Goal: Task Accomplishment & Management: Use online tool/utility

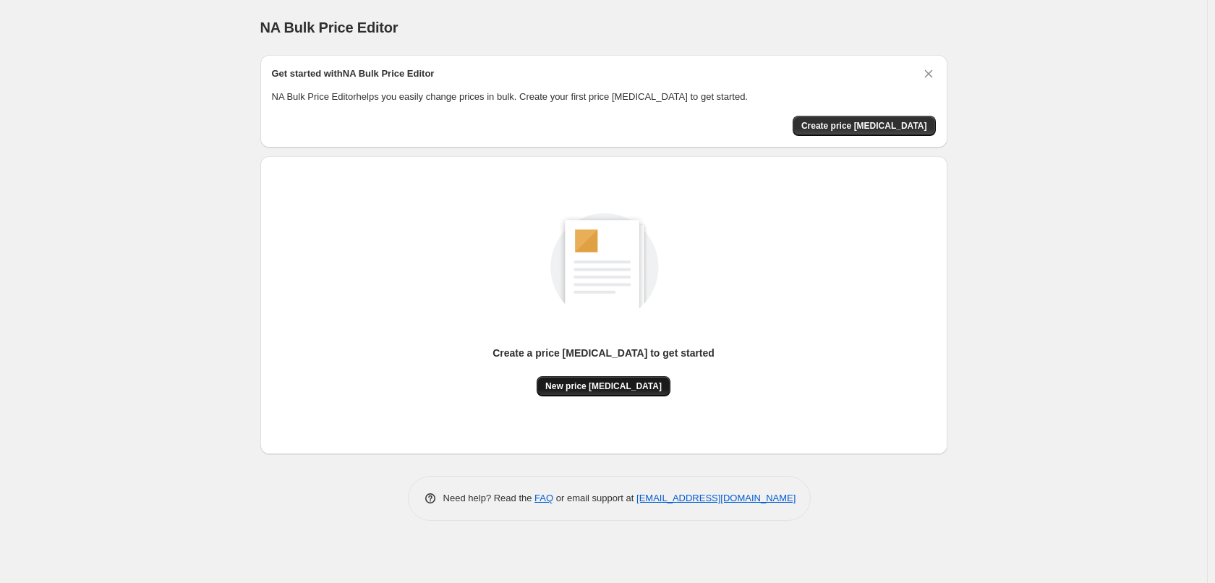
click at [641, 391] on span "New price [MEDICAL_DATA]" at bounding box center [603, 386] width 116 height 12
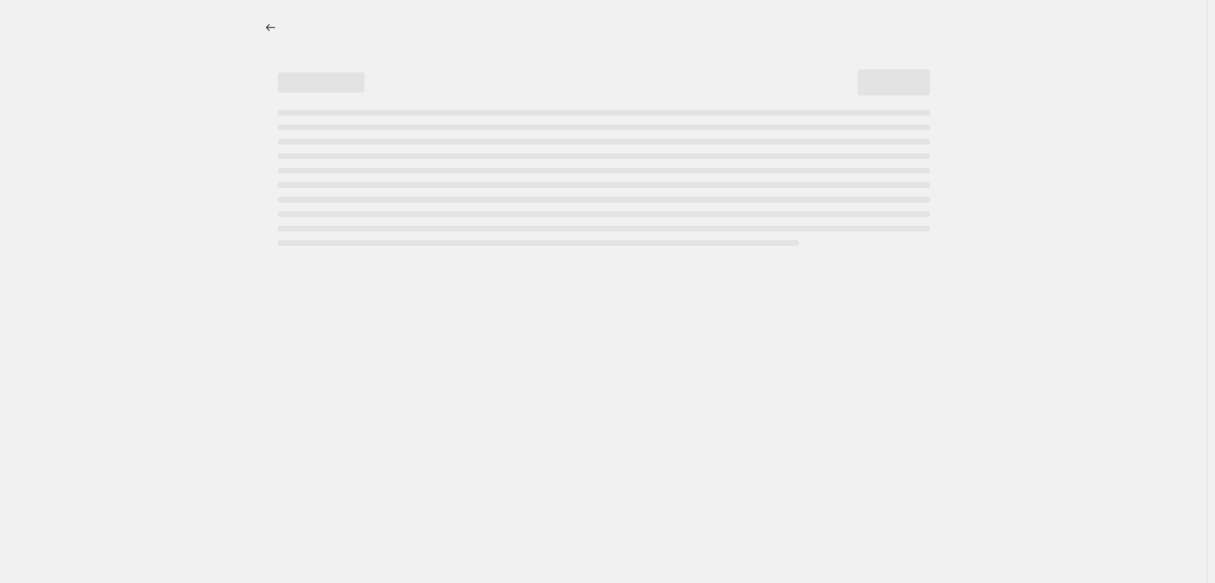
select select "percentage"
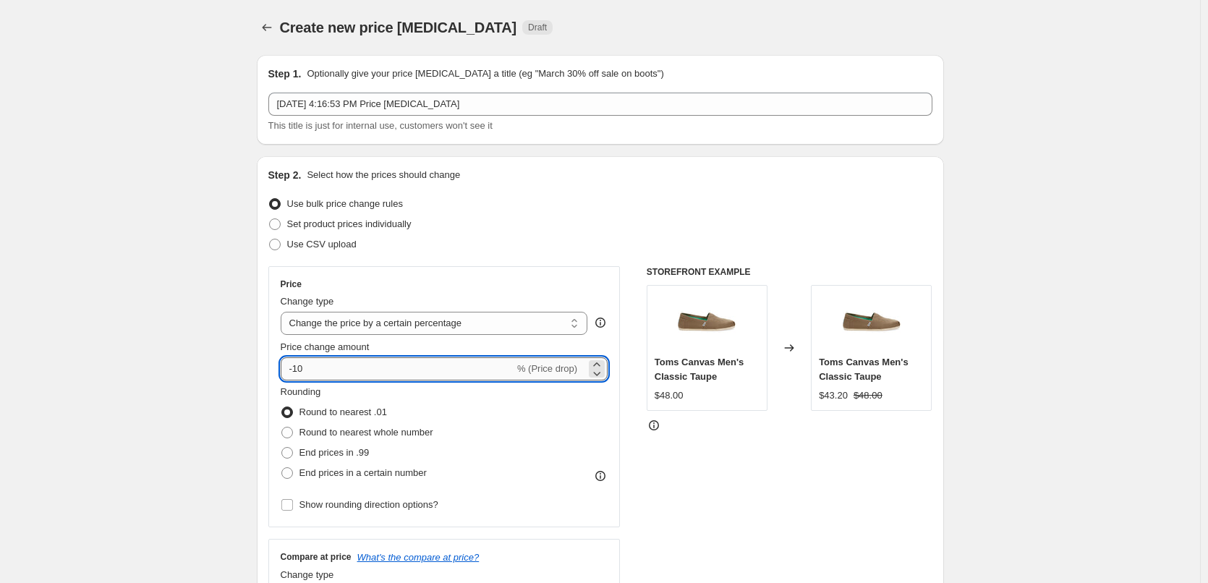
click at [453, 366] on input "-10" at bounding box center [398, 368] width 234 height 23
type input "-20"
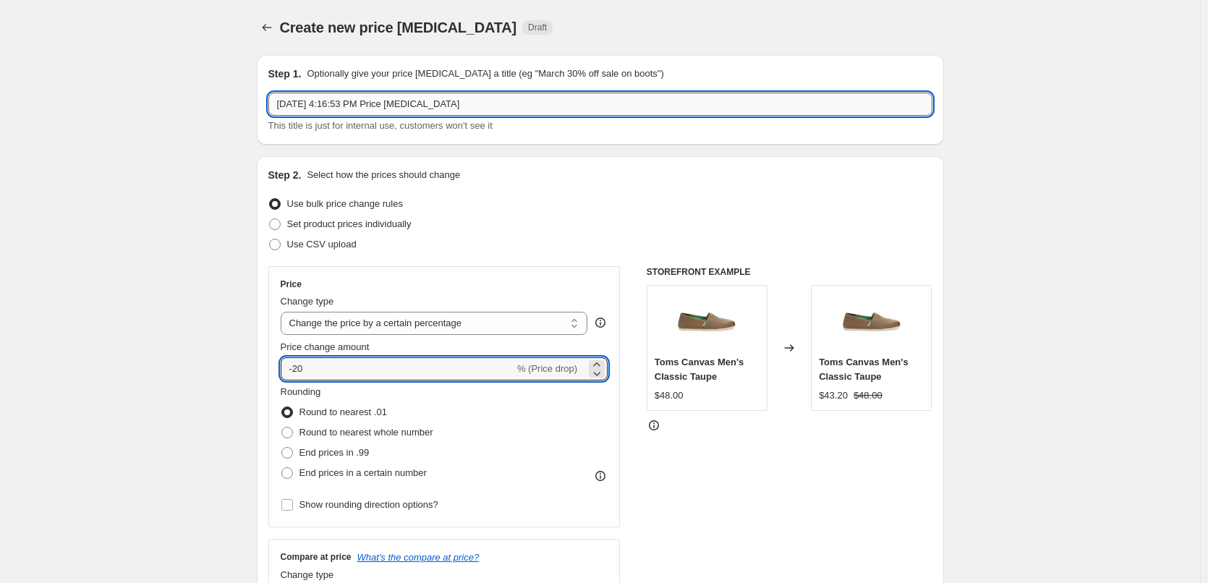
click at [445, 107] on input "[DATE] 4:16:53 PM Price [MEDICAL_DATA]" at bounding box center [600, 104] width 664 height 23
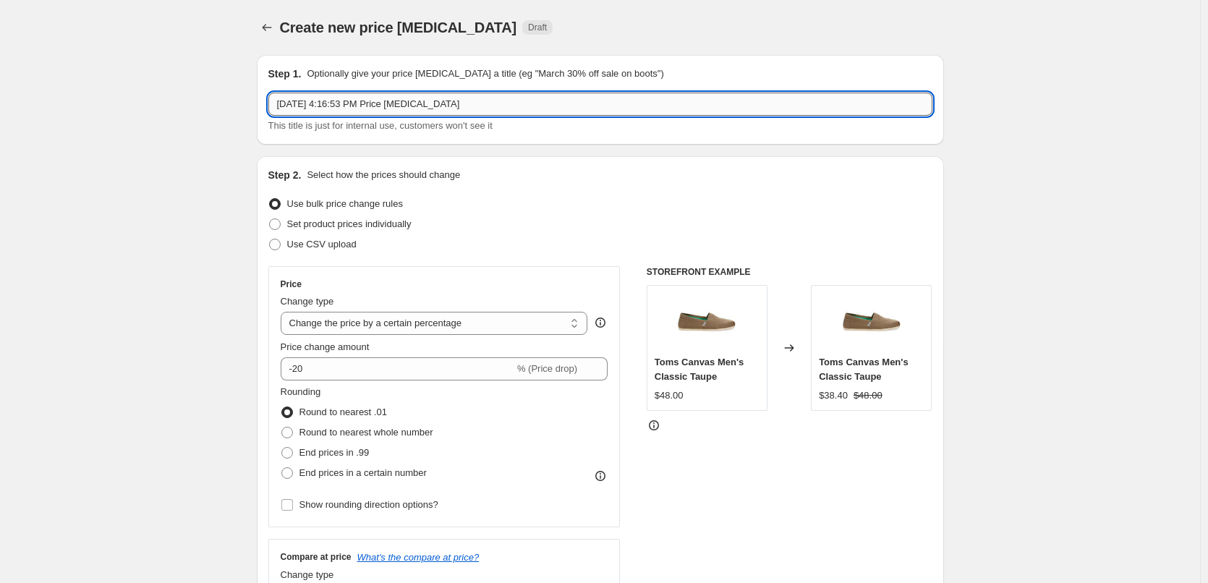
click at [445, 107] on input "[DATE] 4:16:53 PM Price [MEDICAL_DATA]" at bounding box center [600, 104] width 664 height 23
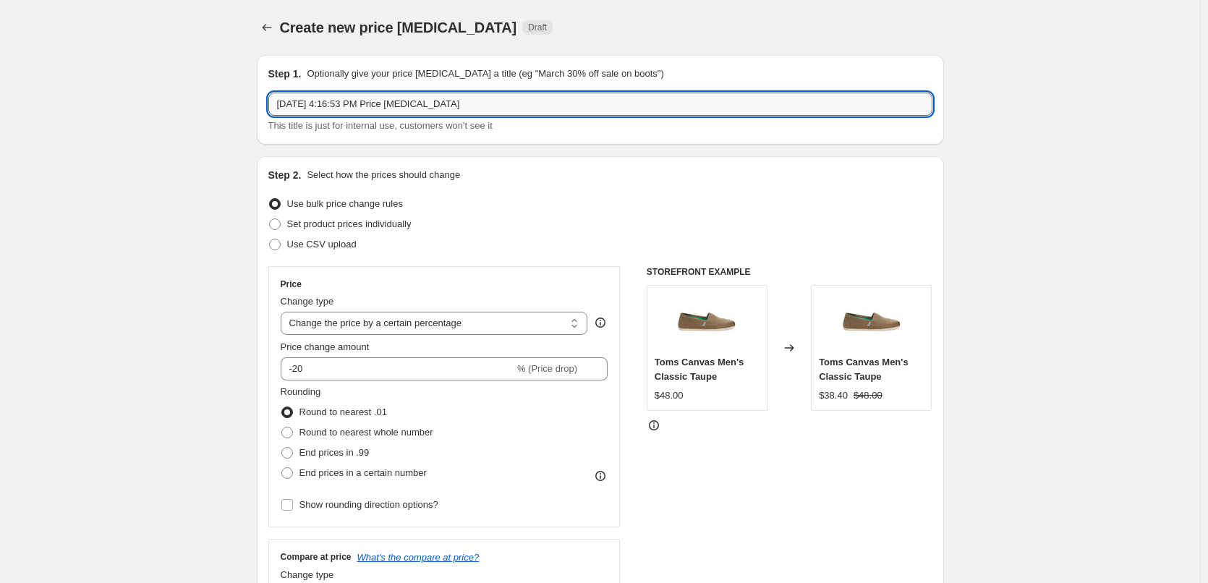
click at [492, 98] on input "[DATE] 4:16:53 PM Price [MEDICAL_DATA]" at bounding box center [600, 104] width 664 height 23
type input "[DATE] 4:16:53 PM Price [MEDICAL_DATA] clarks b2b ebay"
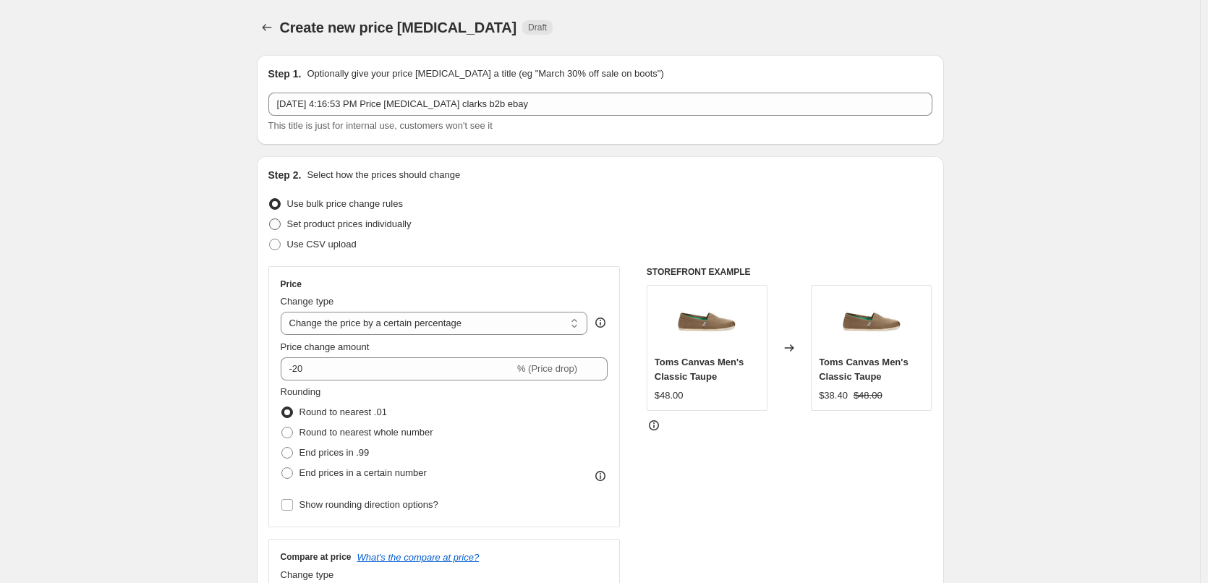
click at [365, 226] on span "Set product prices individually" at bounding box center [349, 223] width 124 height 11
click at [270, 219] on input "Set product prices individually" at bounding box center [269, 218] width 1 height 1
radio input "true"
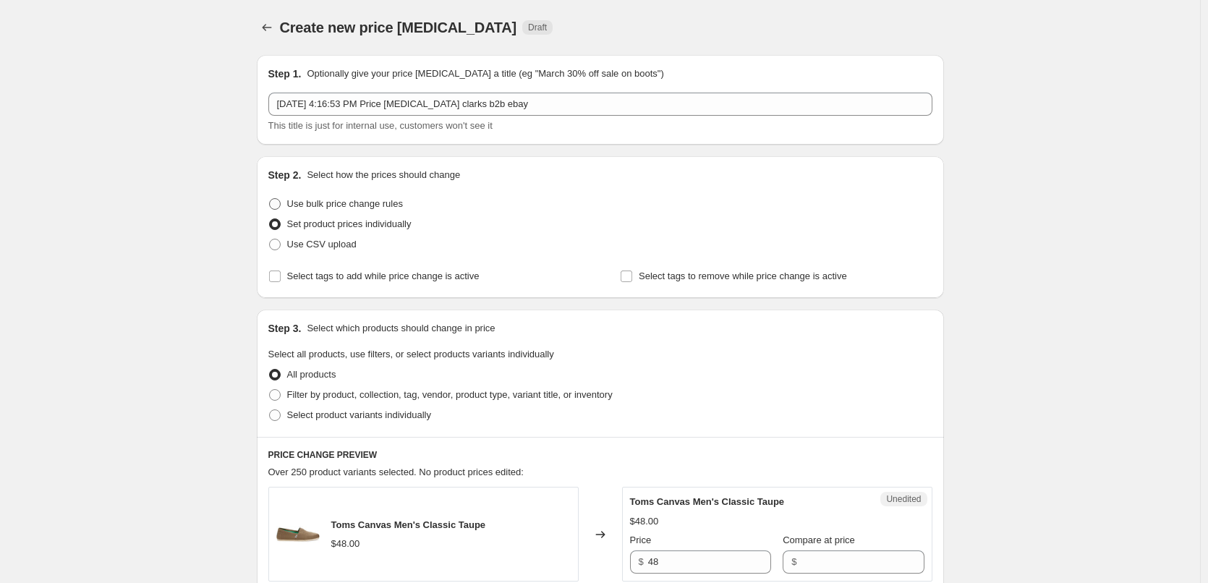
click at [343, 208] on span "Use bulk price change rules" at bounding box center [345, 203] width 116 height 11
click at [270, 199] on input "Use bulk price change rules" at bounding box center [269, 198] width 1 height 1
radio input "true"
select select "percentage"
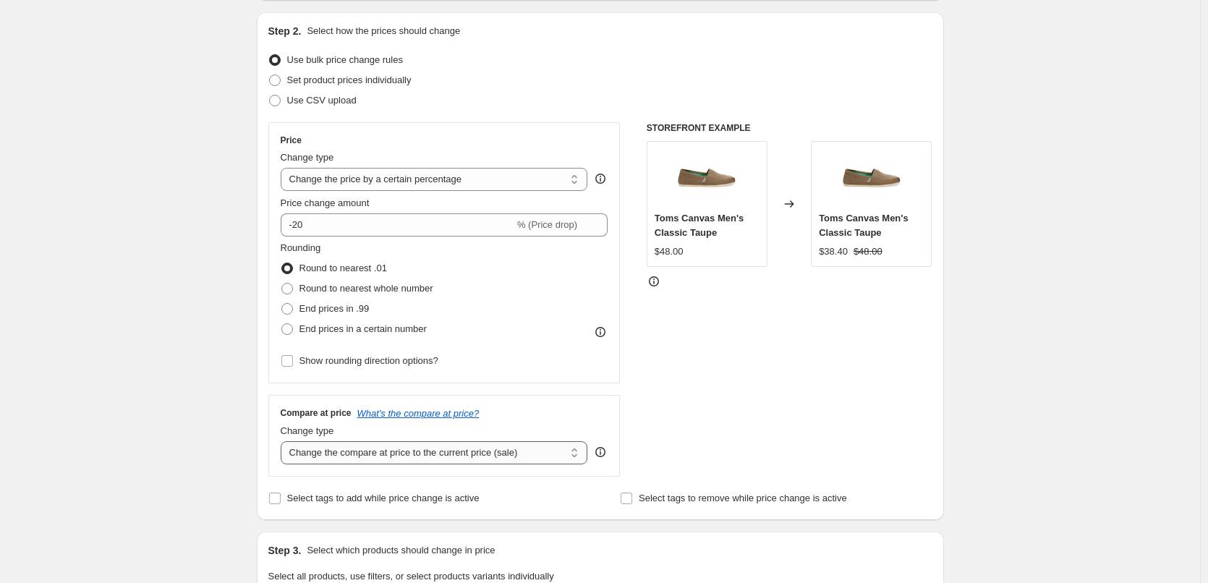
scroll to position [145, 0]
click at [506, 447] on select "Change the compare at price to the current price (sale) Change the compare at p…" at bounding box center [434, 451] width 307 height 23
click at [699, 424] on div "STOREFRONT EXAMPLE [PERSON_NAME] Canvas Men's Classic Taupe $48.00 Changed to T…" at bounding box center [789, 298] width 286 height 354
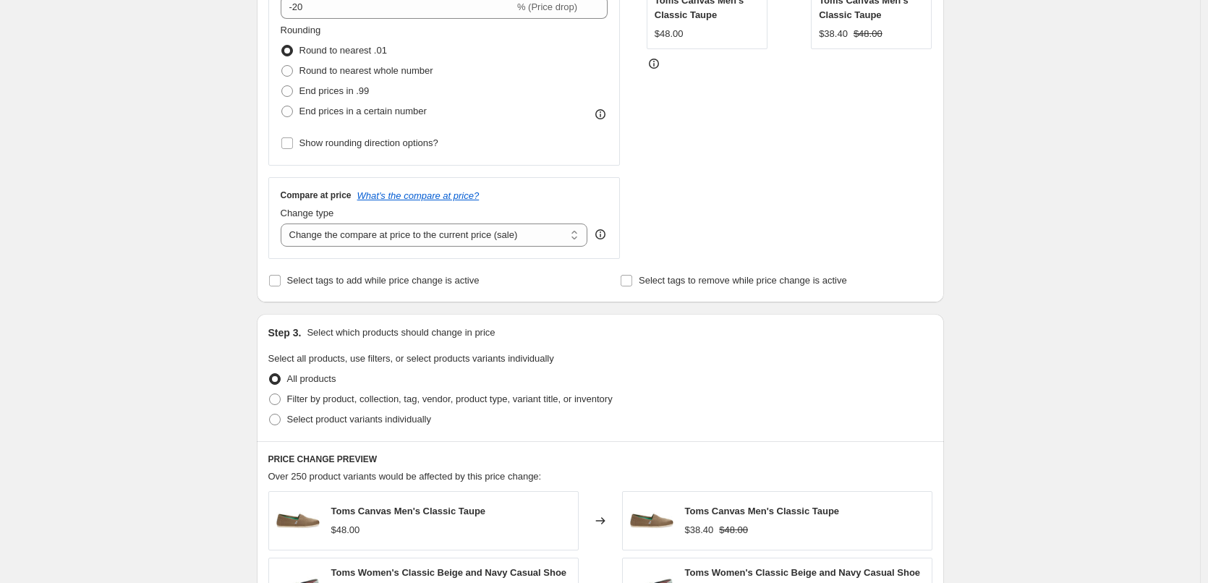
click at [705, 59] on div at bounding box center [789, 63] width 286 height 14
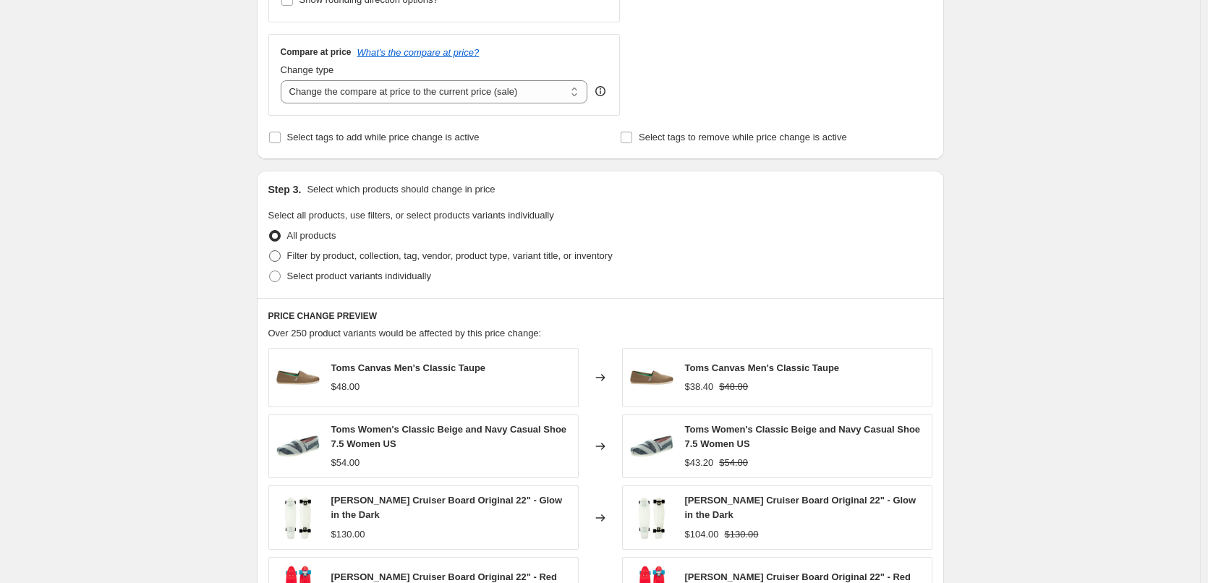
scroll to position [506, 0]
click at [331, 258] on span "Filter by product, collection, tag, vendor, product type, variant title, or inv…" at bounding box center [449, 254] width 325 height 11
click at [270, 249] on input "Filter by product, collection, tag, vendor, product type, variant title, or inv…" at bounding box center [269, 249] width 1 height 1
radio input "true"
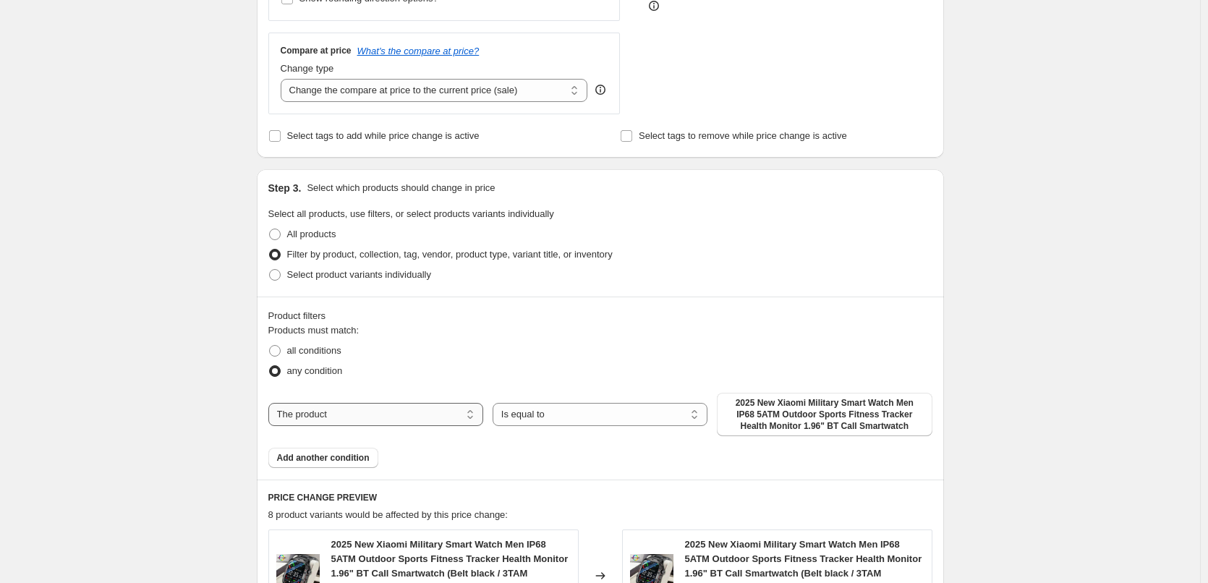
click at [447, 415] on select "The product The product's collection The product's tag The product's vendor The…" at bounding box center [375, 414] width 215 height 23
select select "tag"
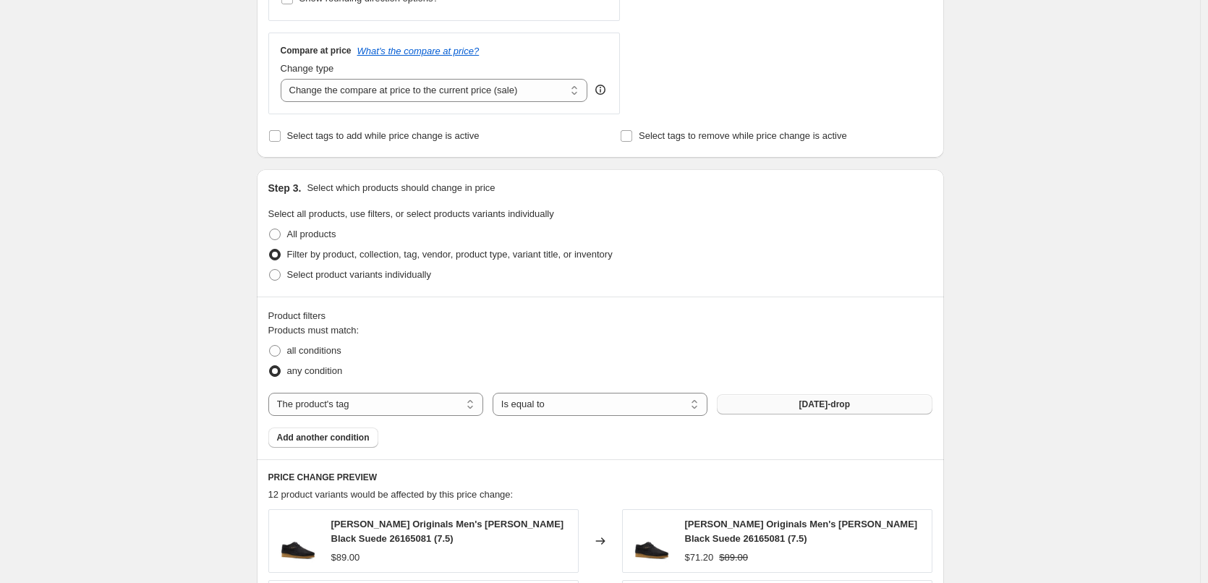
click at [832, 409] on span "[DATE]-drop" at bounding box center [824, 404] width 51 height 12
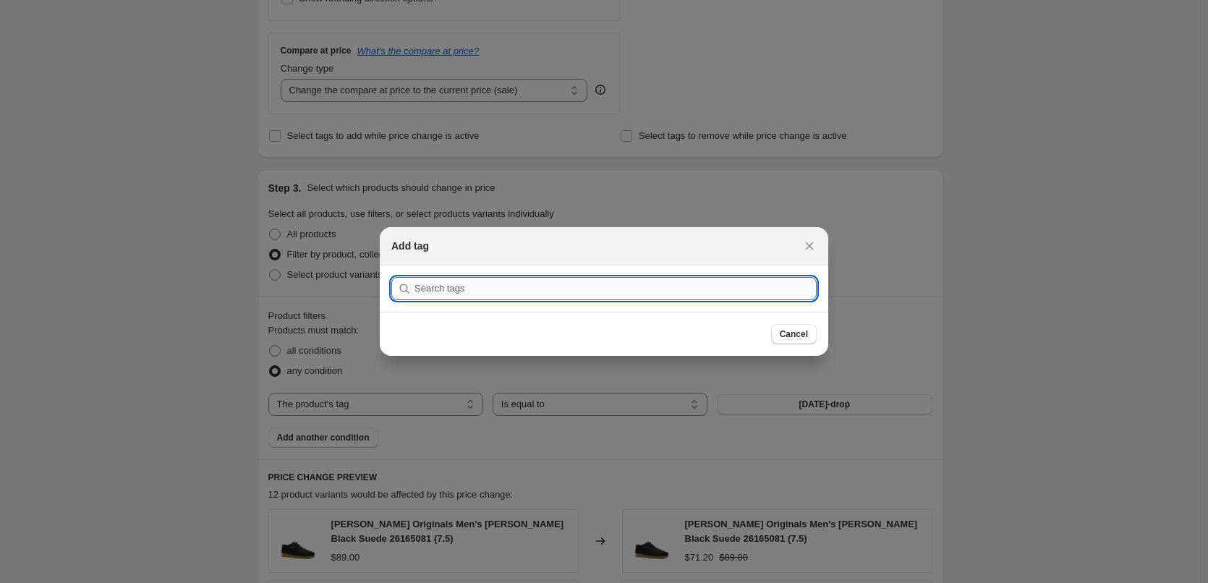
click at [582, 299] on input ":r5g:" at bounding box center [615, 288] width 402 height 23
click at [584, 298] on input ":r5g:" at bounding box center [615, 288] width 402 height 23
type input "c"
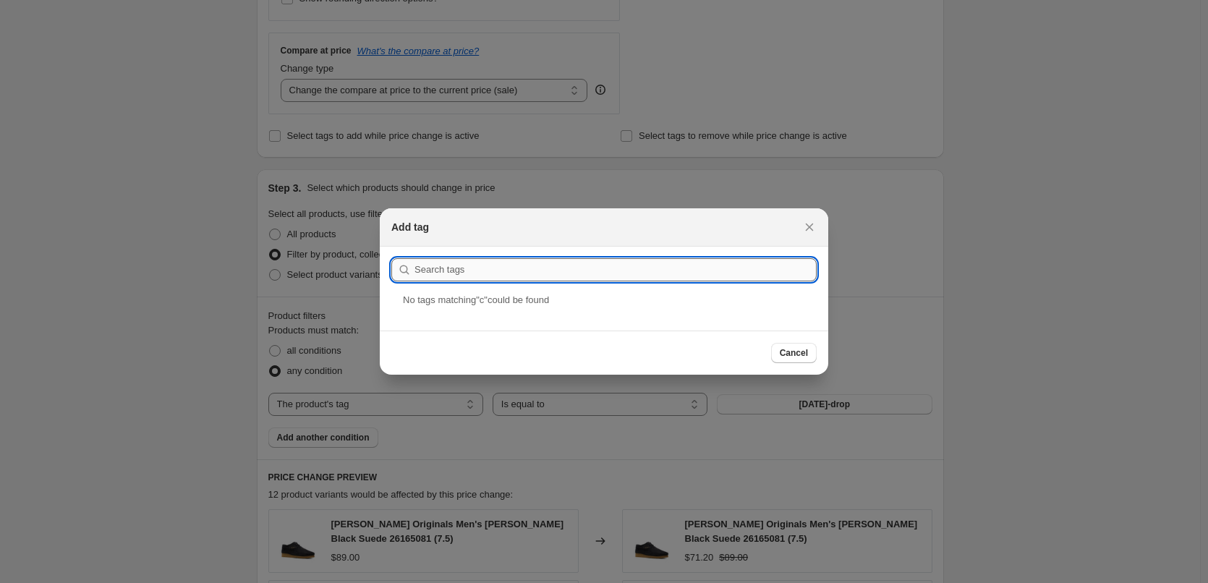
type input "c"
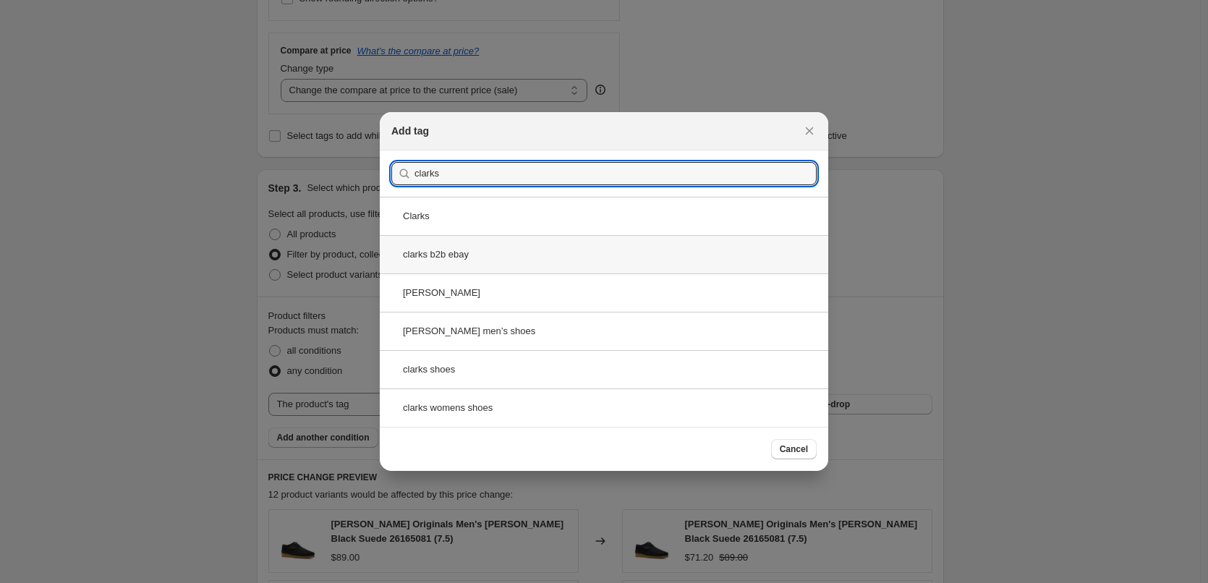
type input "clarks"
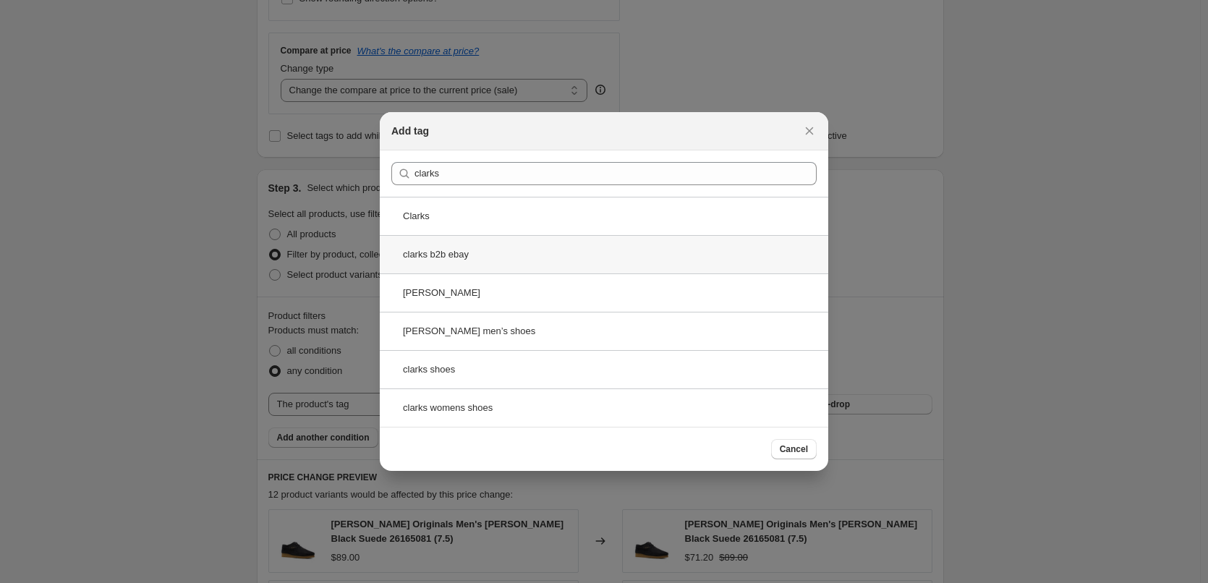
click at [478, 251] on div "clarks b2b ebay" at bounding box center [604, 254] width 448 height 38
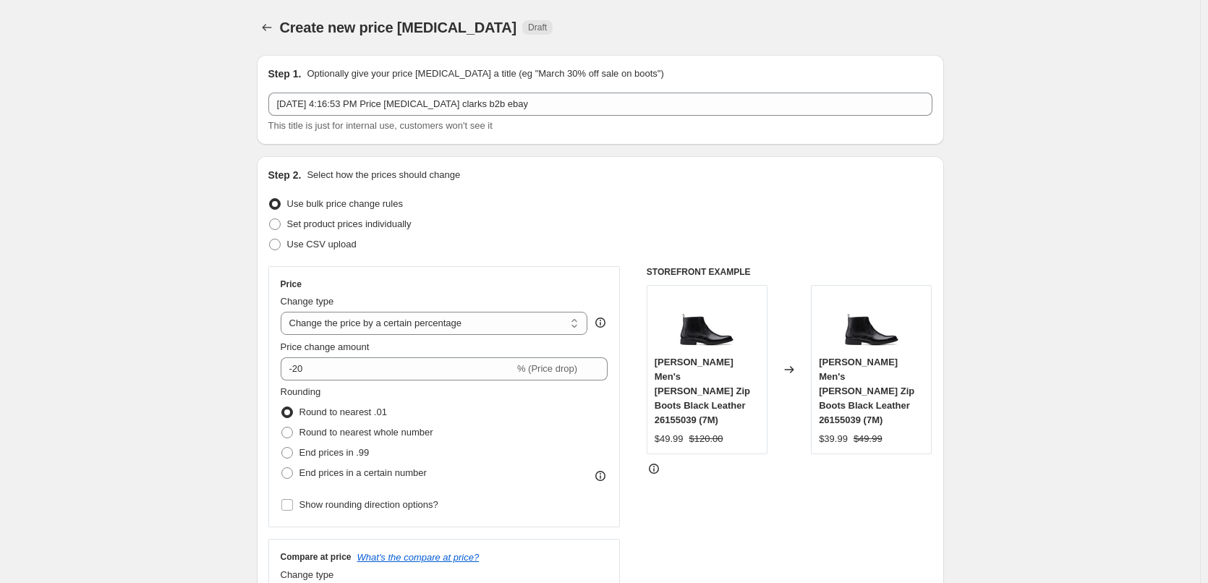
scroll to position [72, 0]
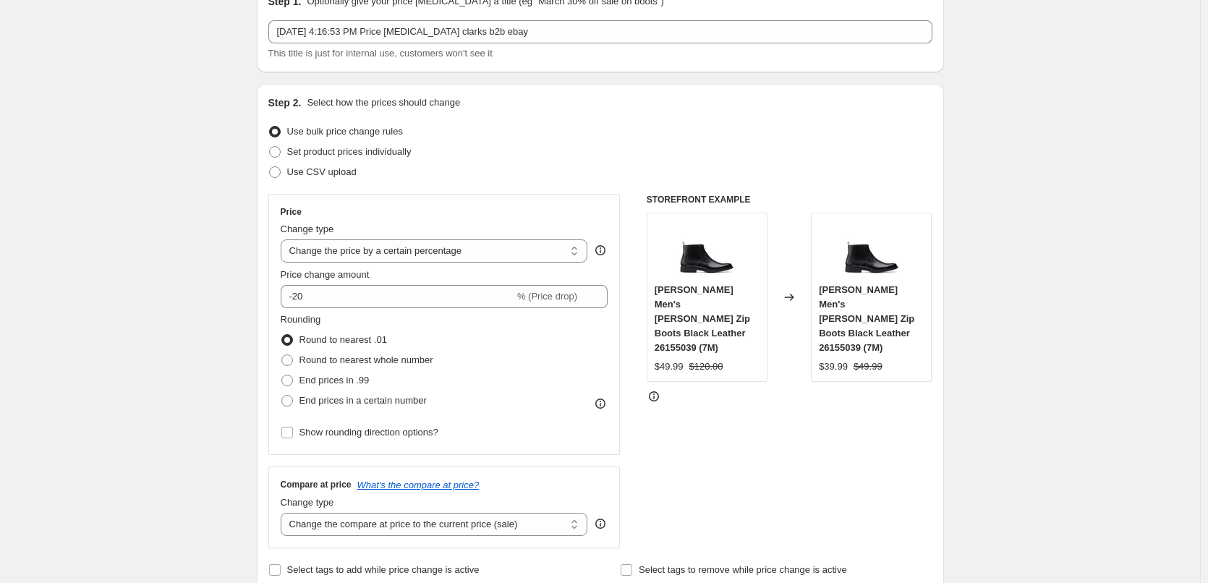
click at [655, 389] on icon at bounding box center [653, 396] width 14 height 14
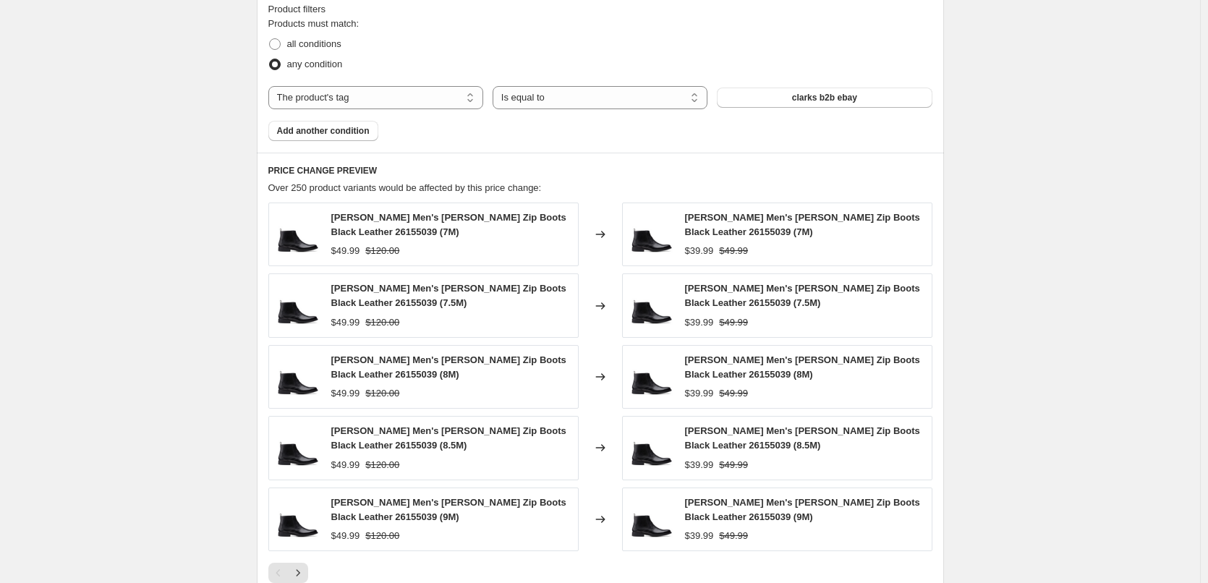
scroll to position [977, 0]
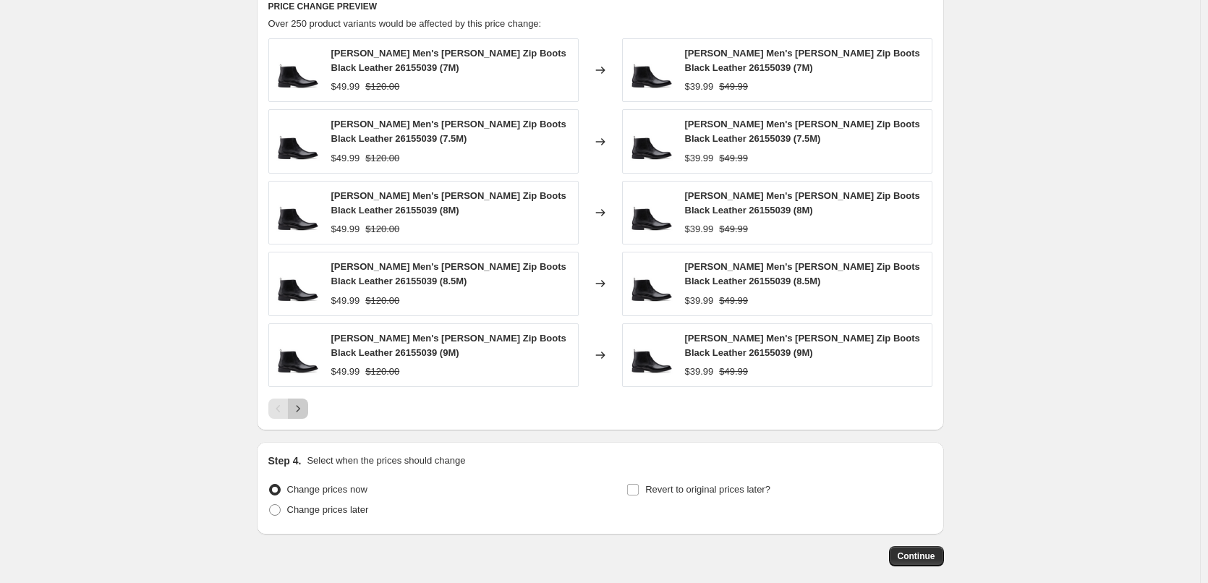
click at [297, 406] on icon "Next" at bounding box center [298, 408] width 14 height 14
click at [308, 411] on button "Next" at bounding box center [298, 408] width 20 height 20
click at [305, 403] on icon "Next" at bounding box center [298, 408] width 14 height 14
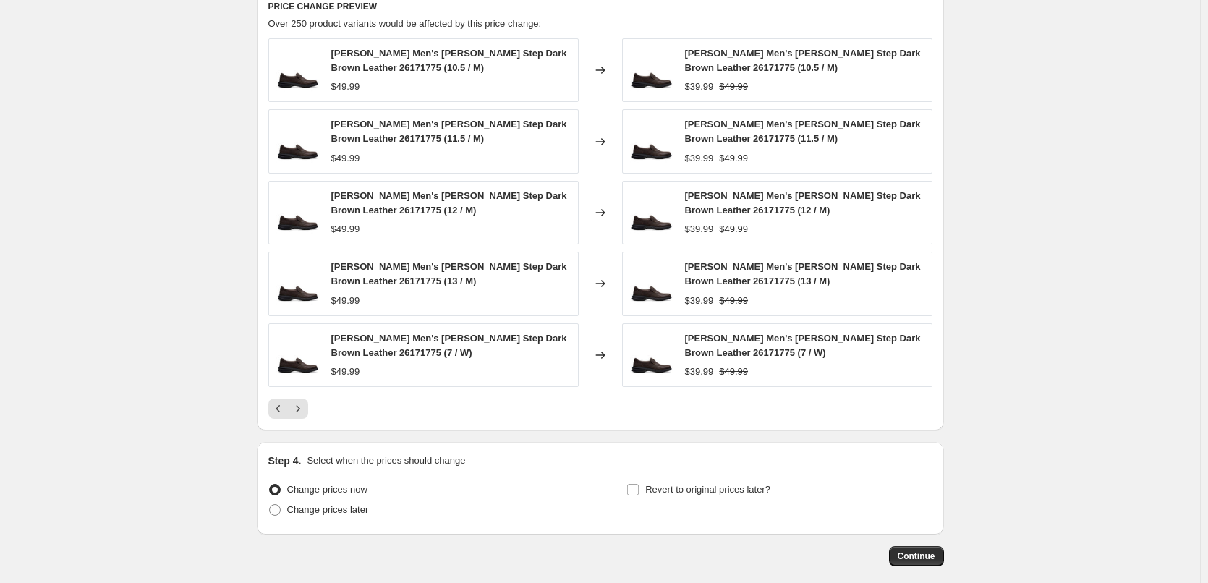
click at [307, 425] on div "PRICE CHANGE PREVIEW Over 250 product variants would be affected by this price …" at bounding box center [600, 209] width 687 height 442
click at [304, 418] on button "Next" at bounding box center [298, 408] width 20 height 20
click at [302, 414] on icon "Next" at bounding box center [298, 408] width 14 height 14
click at [305, 413] on icon "Next" at bounding box center [298, 408] width 14 height 14
click at [305, 410] on icon "Next" at bounding box center [298, 408] width 14 height 14
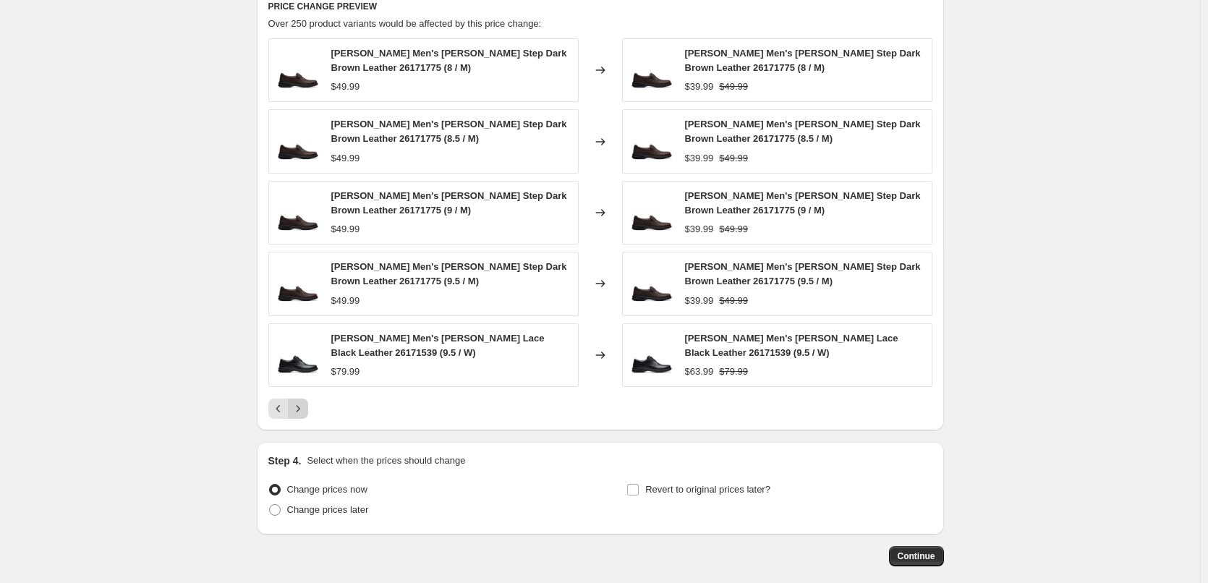
click at [305, 410] on icon "Next" at bounding box center [298, 408] width 14 height 14
